Goal: Find specific page/section: Find specific page/section

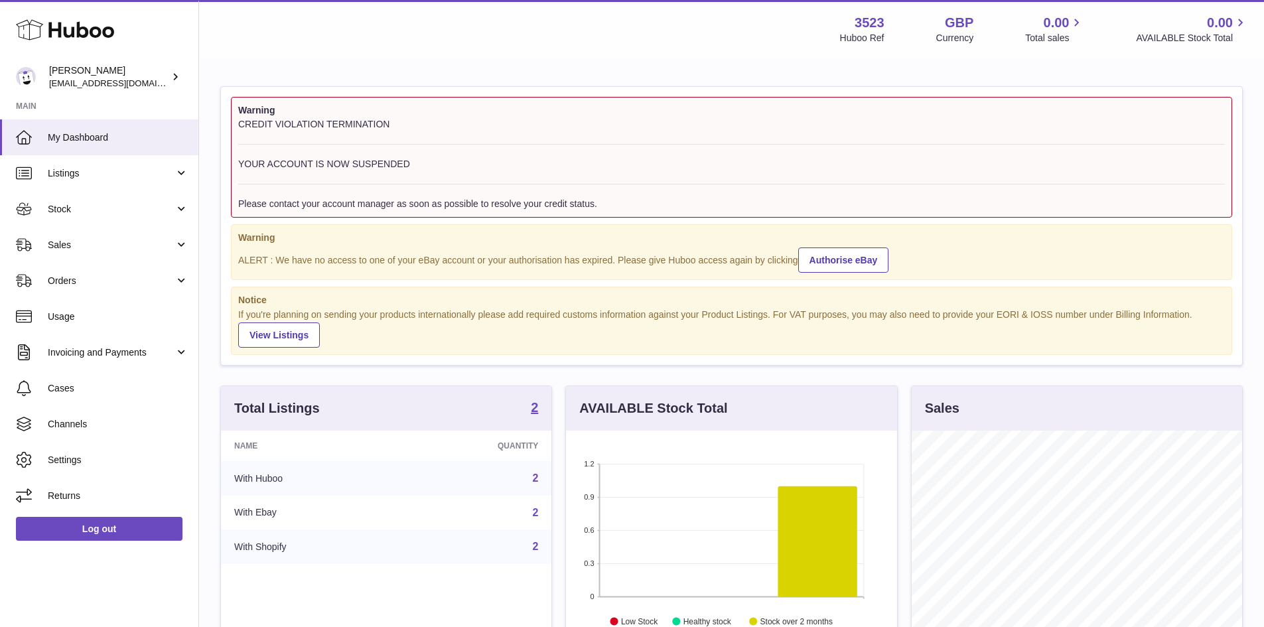
scroll to position [207, 334]
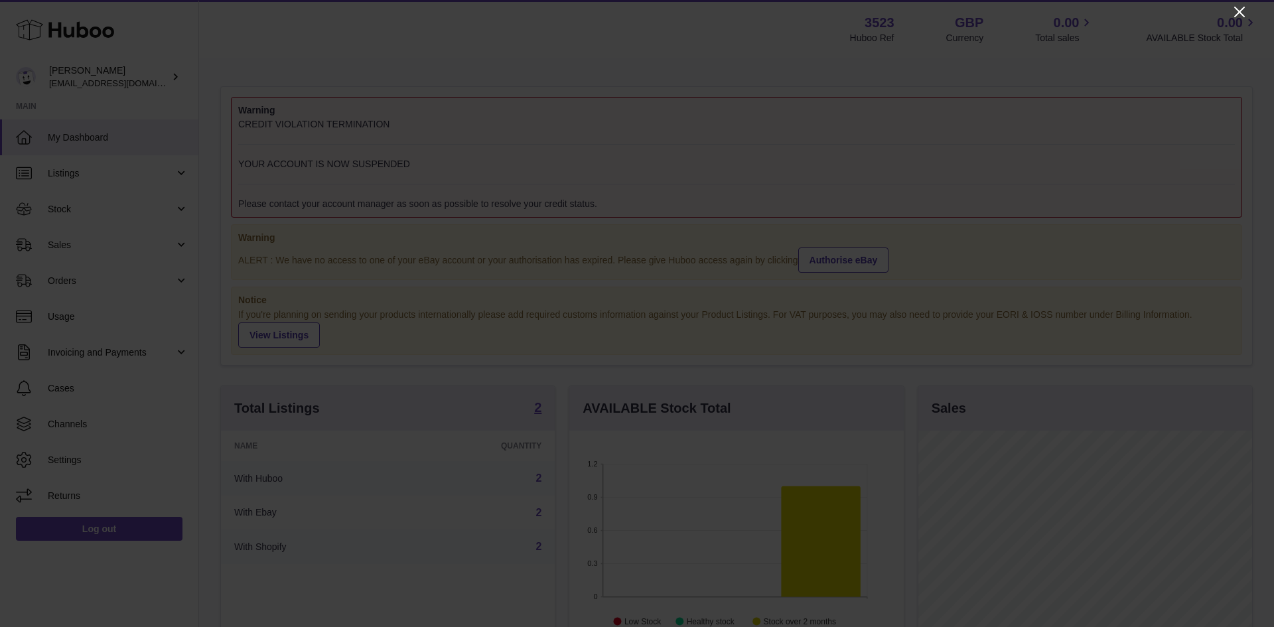
click at [1242, 5] on icon "Close" at bounding box center [1240, 12] width 16 height 16
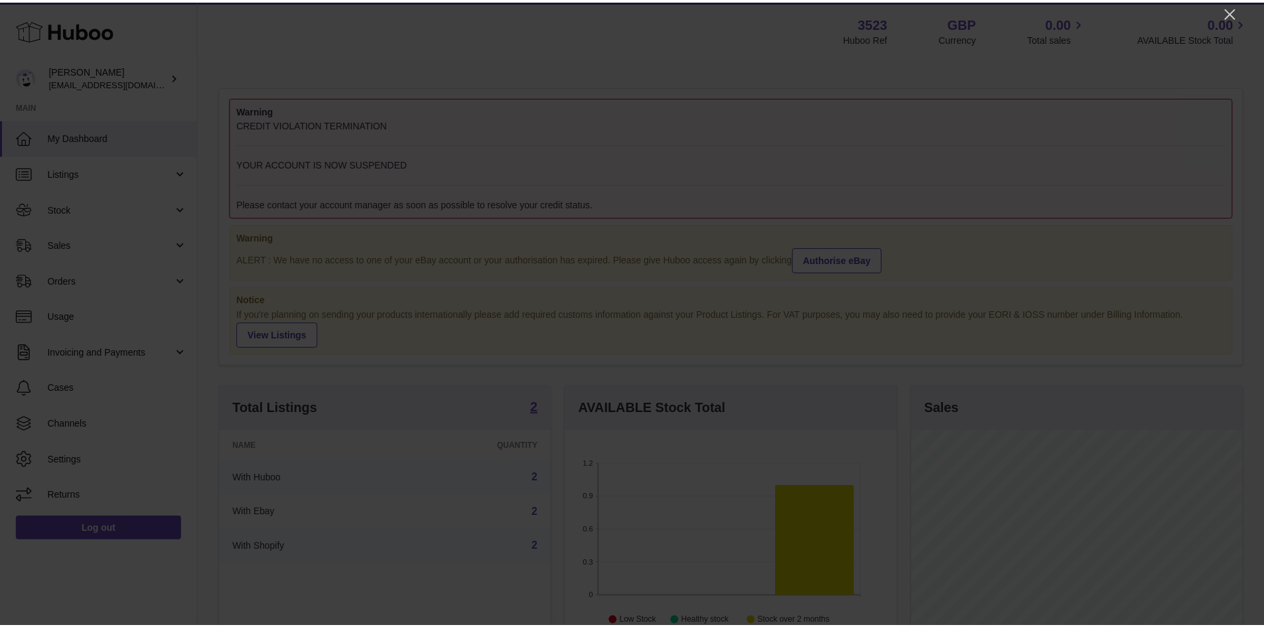
scroll to position [663381, 663258]
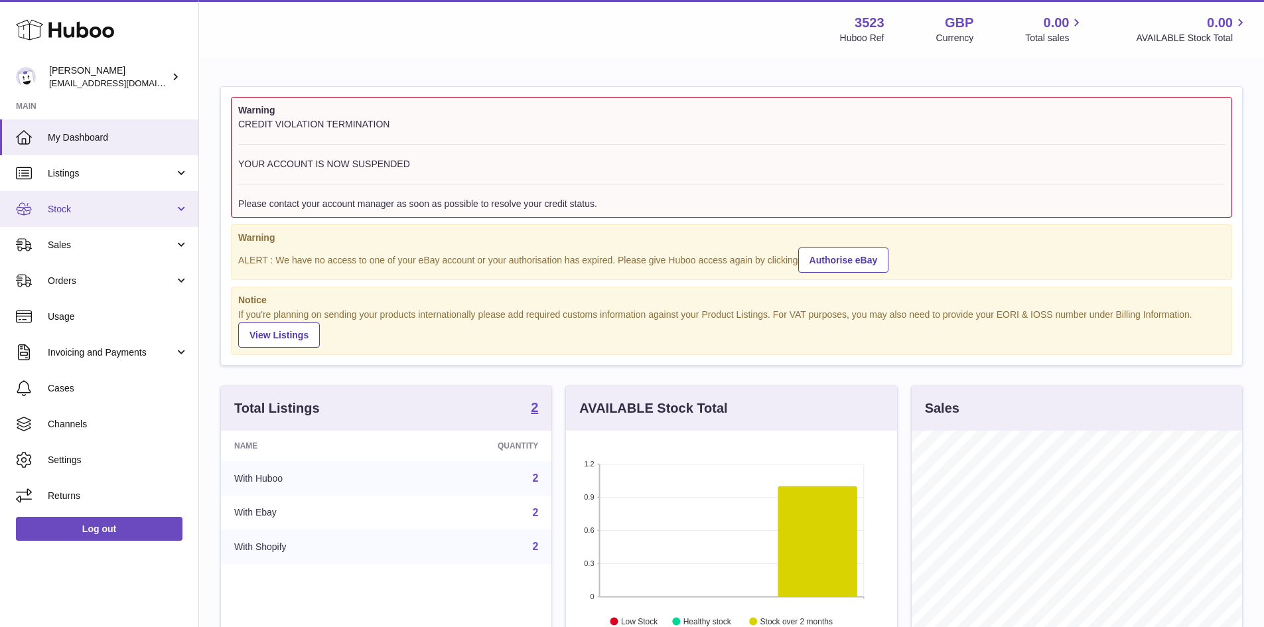
click at [142, 205] on span "Stock" at bounding box center [111, 209] width 127 height 13
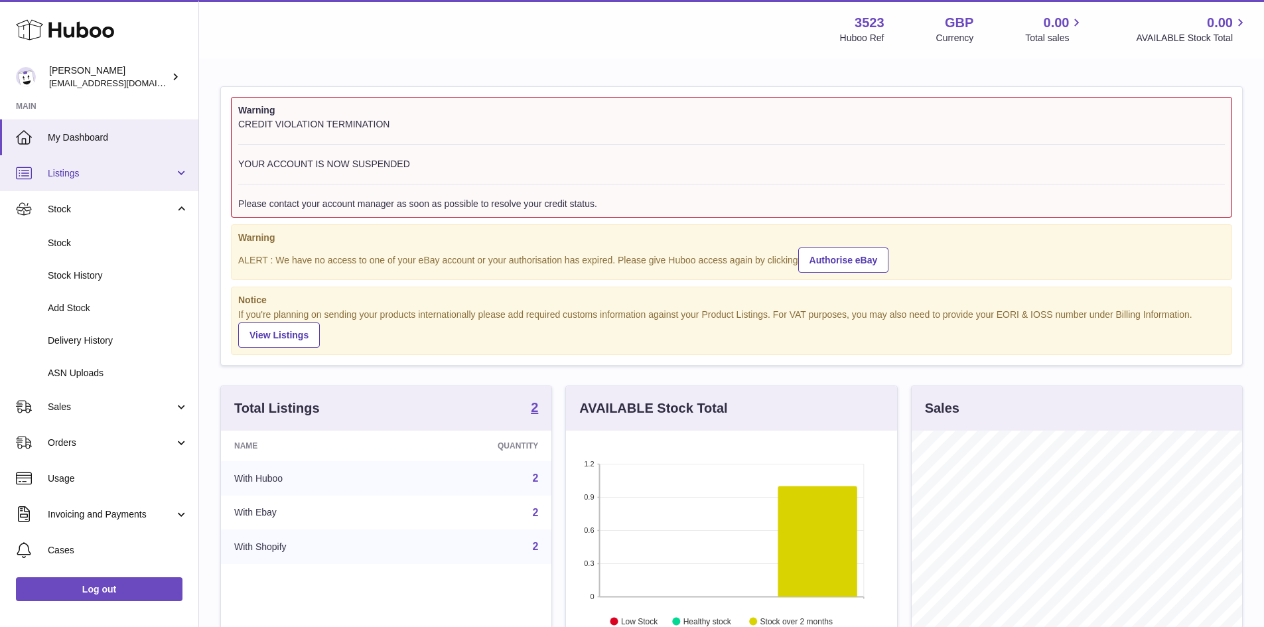
click at [126, 174] on span "Listings" at bounding box center [111, 173] width 127 height 13
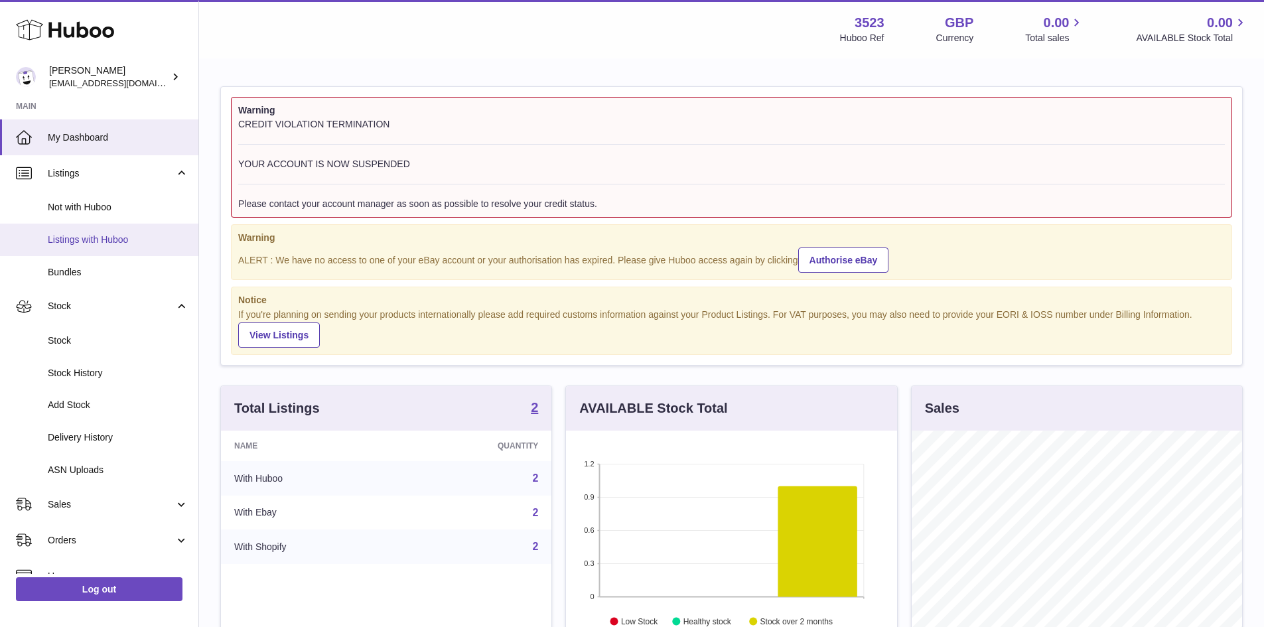
click at [119, 238] on span "Listings with Huboo" at bounding box center [118, 240] width 141 height 13
